Goal: Navigation & Orientation: Find specific page/section

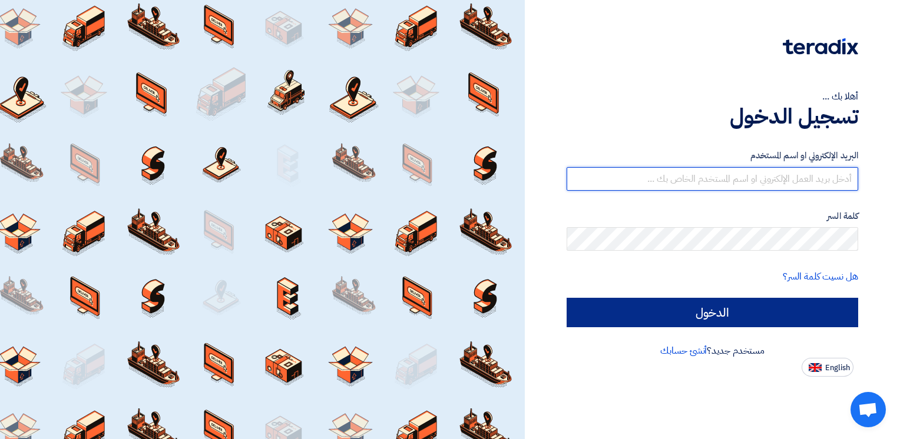
type input "sherif.mohsen@wadigroup.com.eg"
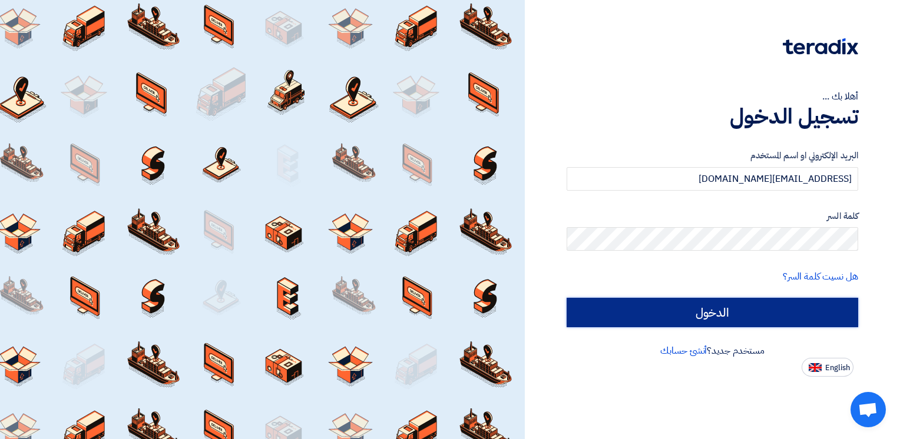
click at [774, 300] on input "الدخول" at bounding box center [713, 312] width 292 height 29
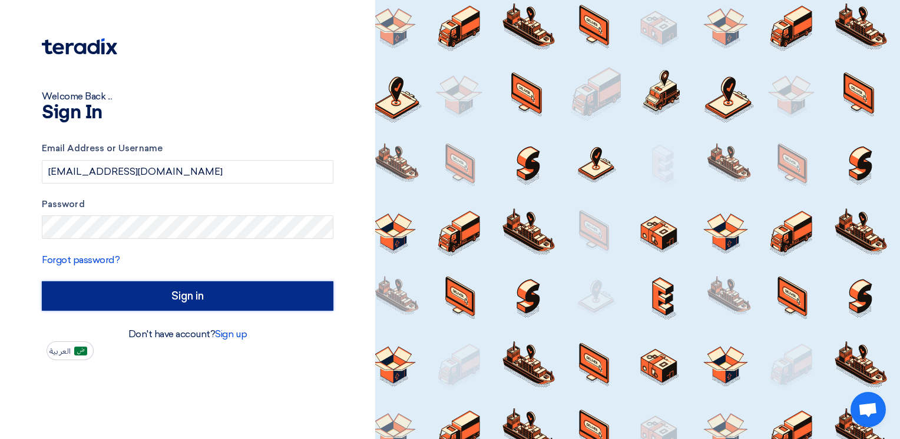
type input "Sign in"
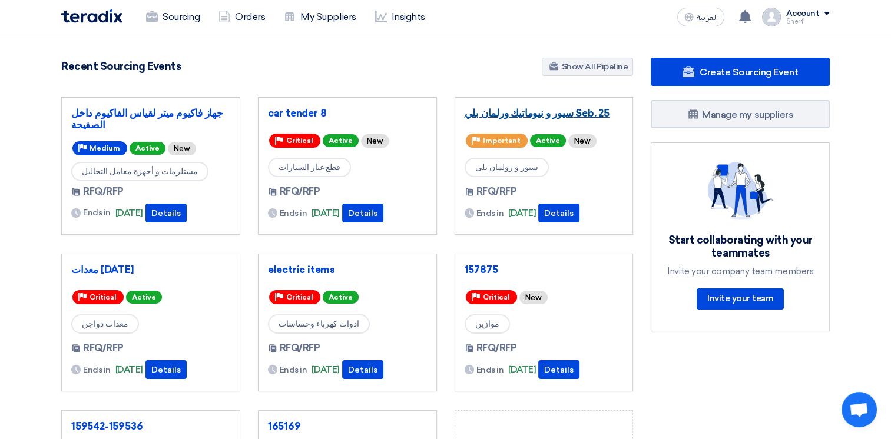
click at [533, 113] on link "سيور و نيوماتيك ورلمان بلي Seb. 25" at bounding box center [544, 113] width 159 height 12
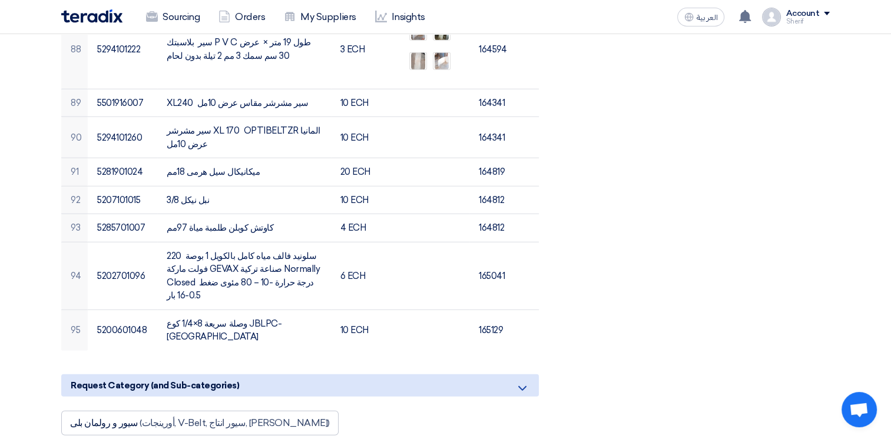
scroll to position [3122, 0]
